Goal: Task Accomplishment & Management: Manage account settings

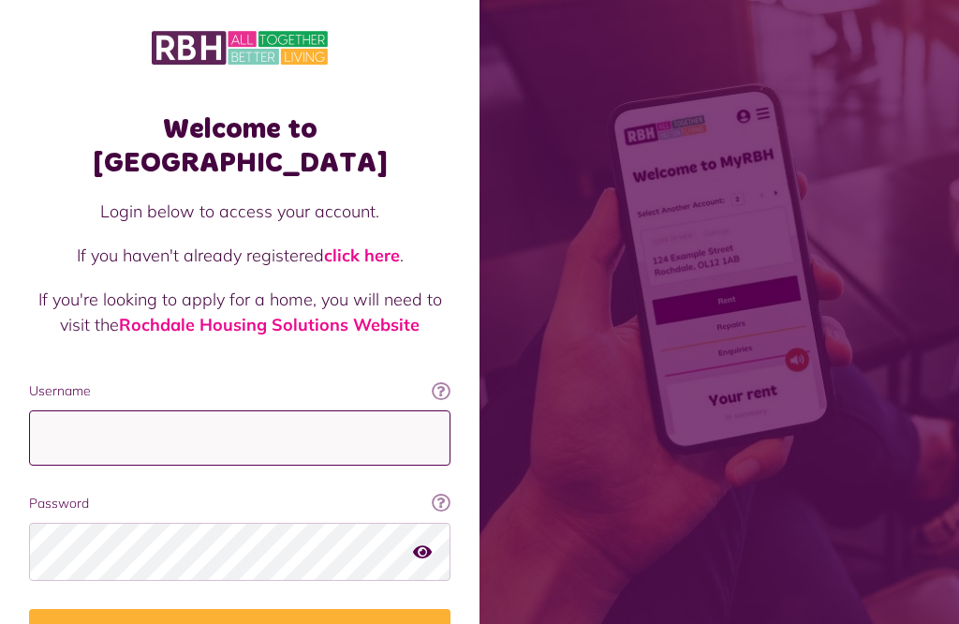
click at [71, 410] on input "Username" at bounding box center [239, 437] width 421 height 55
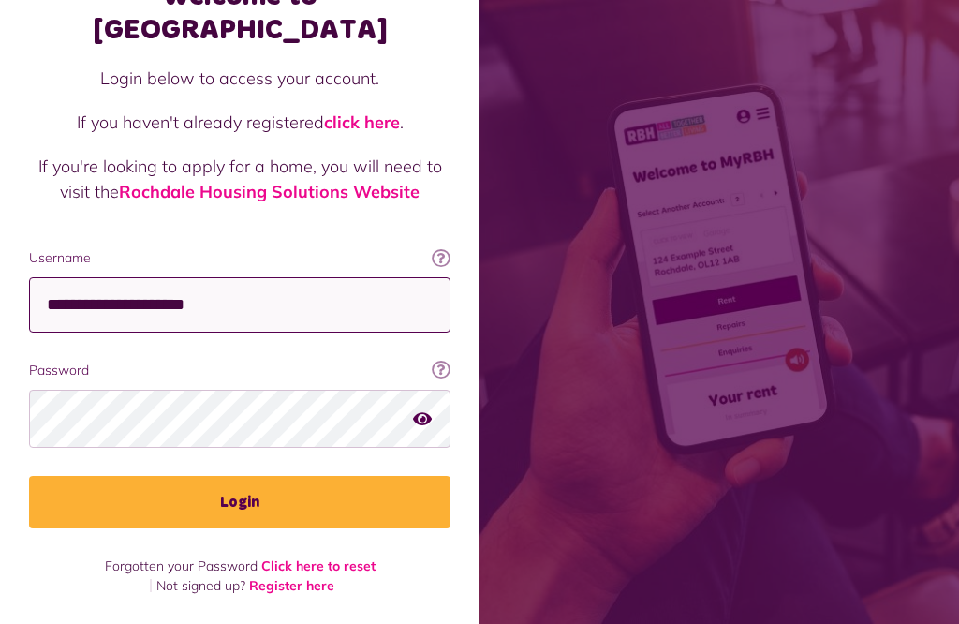
scroll to position [375, 0]
type input "**********"
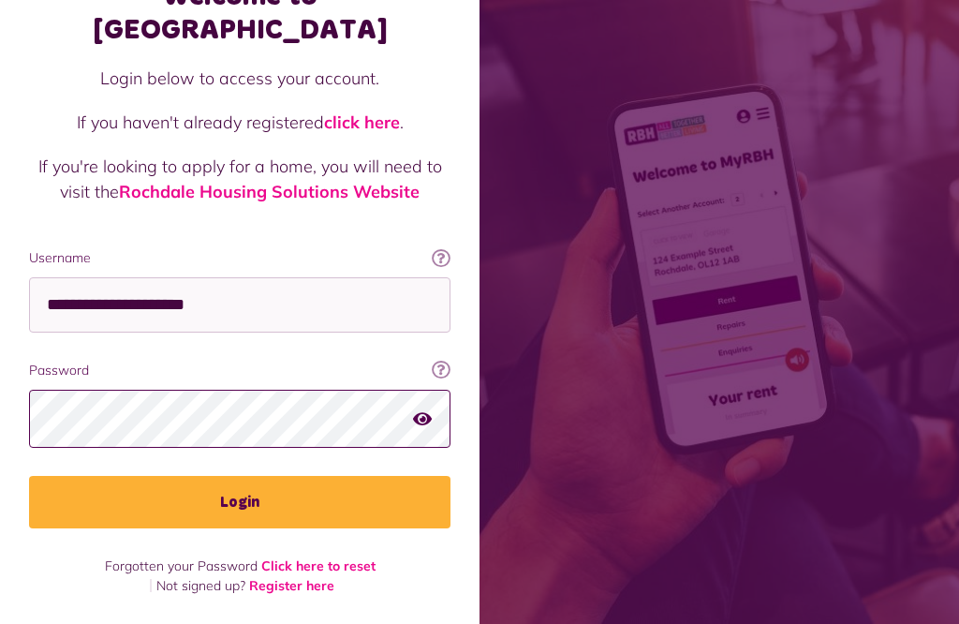
scroll to position [396, 0]
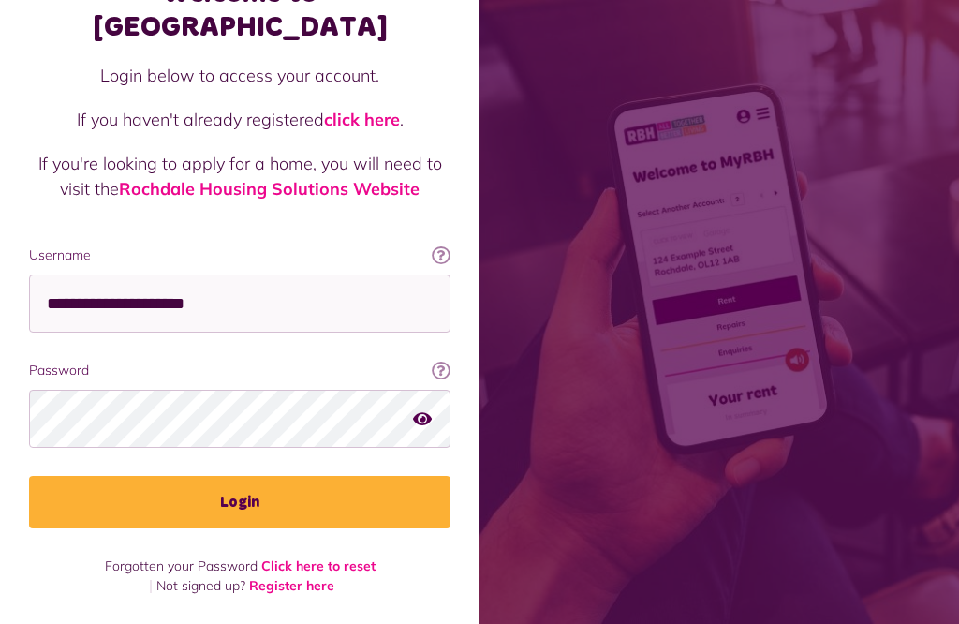
click at [270, 476] on button "Login" at bounding box center [239, 502] width 421 height 52
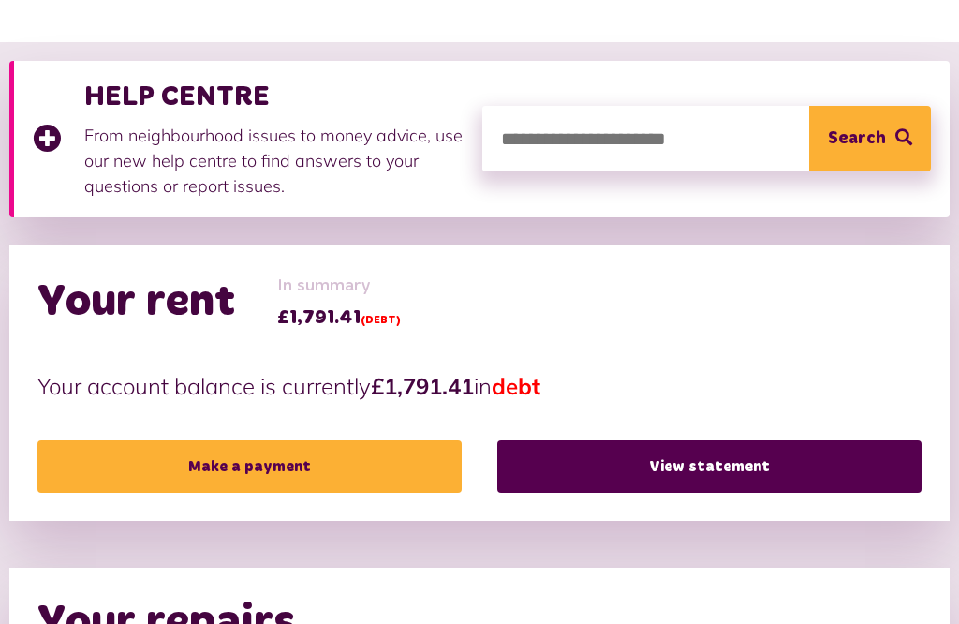
scroll to position [245, 0]
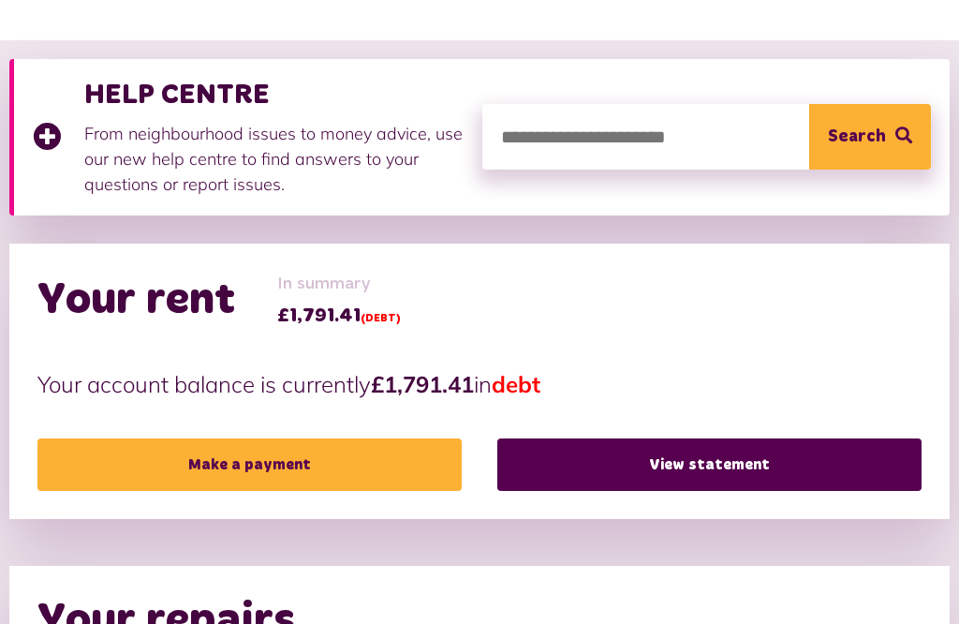
click at [700, 468] on link "View statement" at bounding box center [709, 464] width 424 height 52
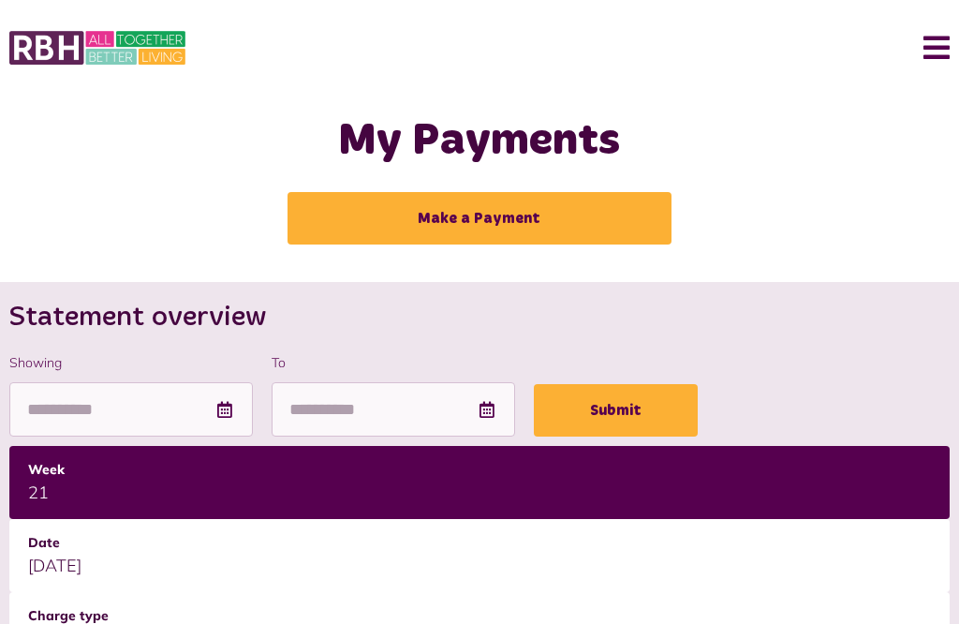
click at [943, 52] on button "Menu" at bounding box center [929, 48] width 40 height 58
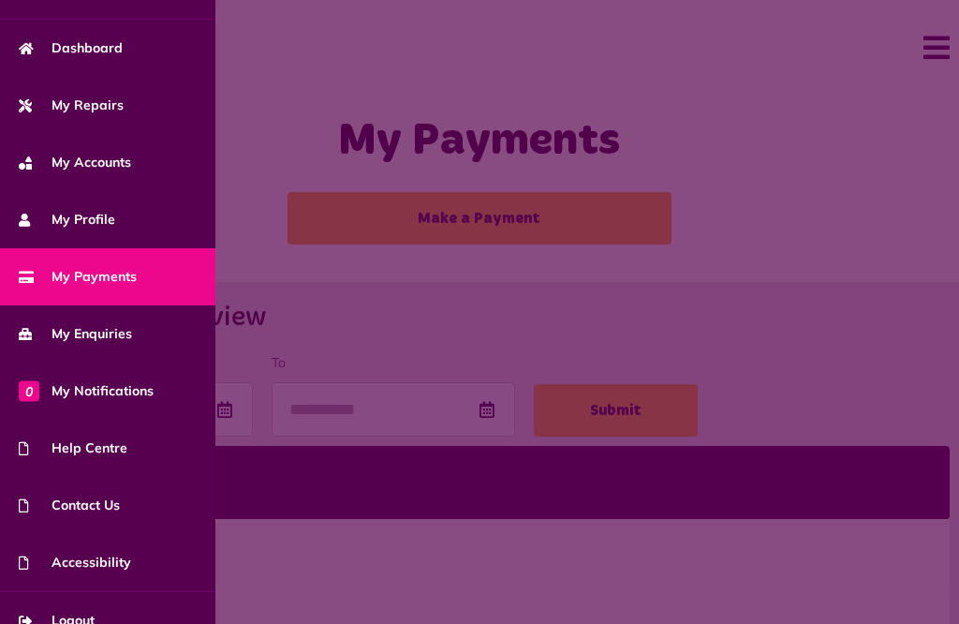
scroll to position [116, 0]
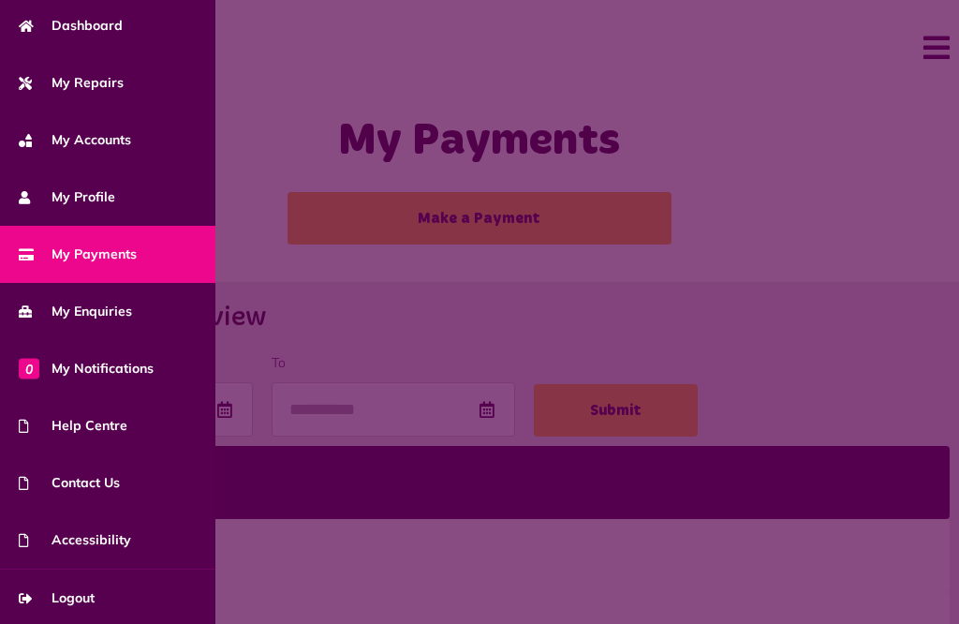
click at [106, 595] on link "Logout" at bounding box center [107, 597] width 215 height 57
